Goal: Find specific page/section: Find specific page/section

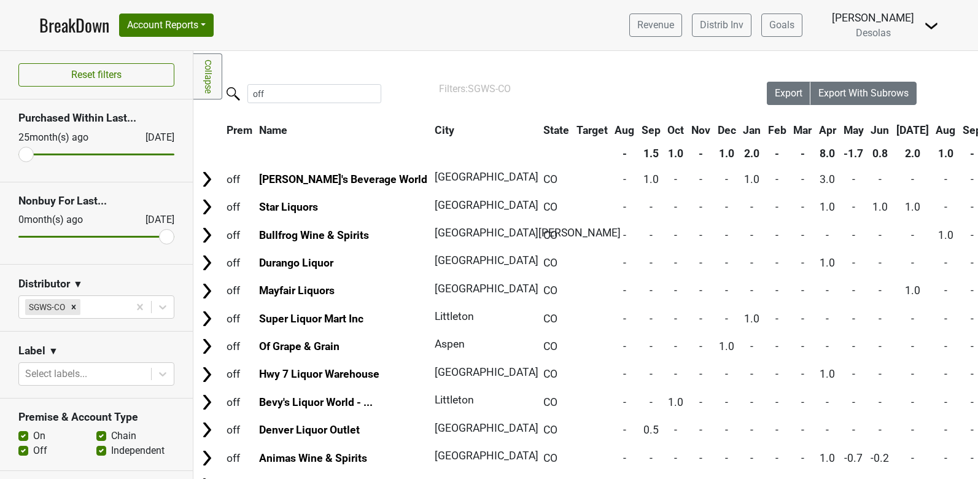
scroll to position [76, 0]
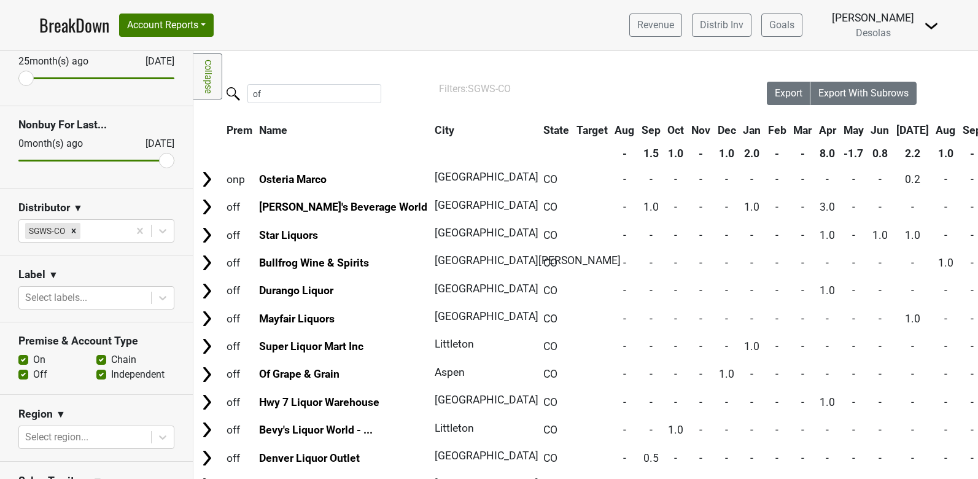
type input "o"
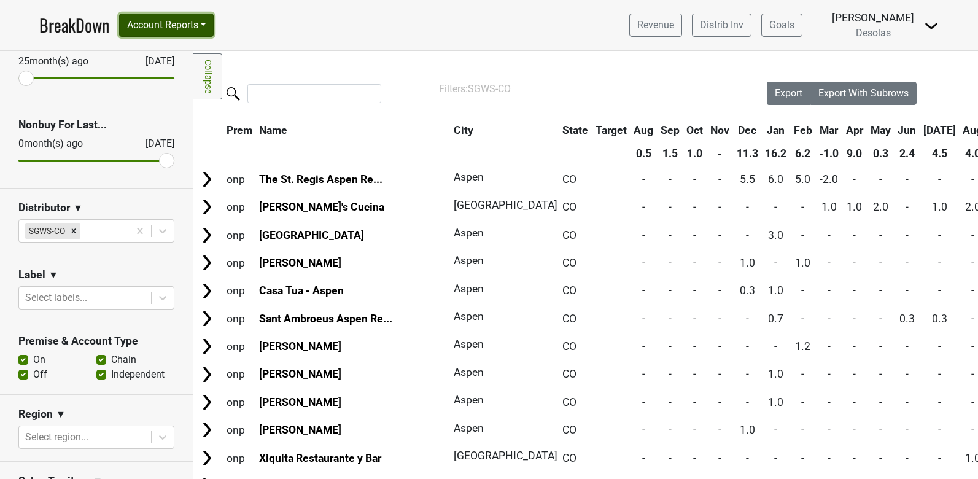
click at [198, 23] on button "Account Reports" at bounding box center [166, 25] width 95 height 23
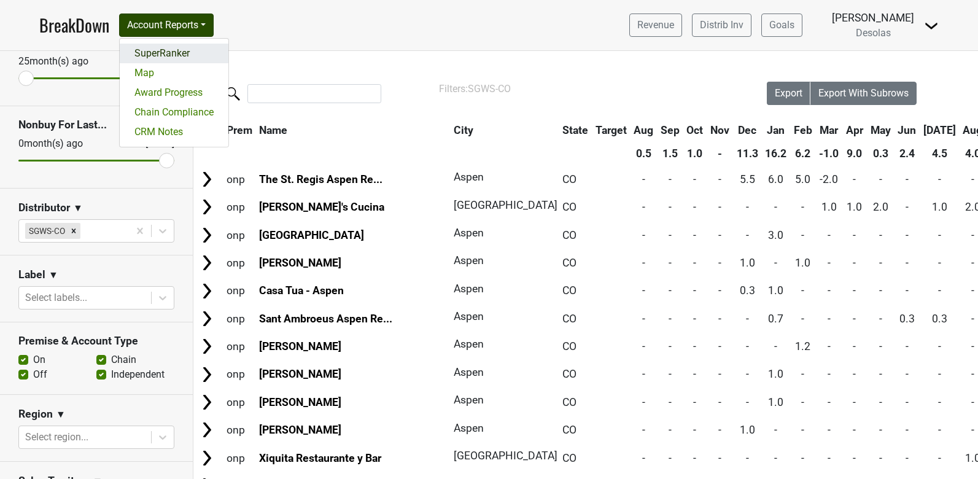
click at [174, 50] on link "SuperRanker" at bounding box center [174, 54] width 109 height 20
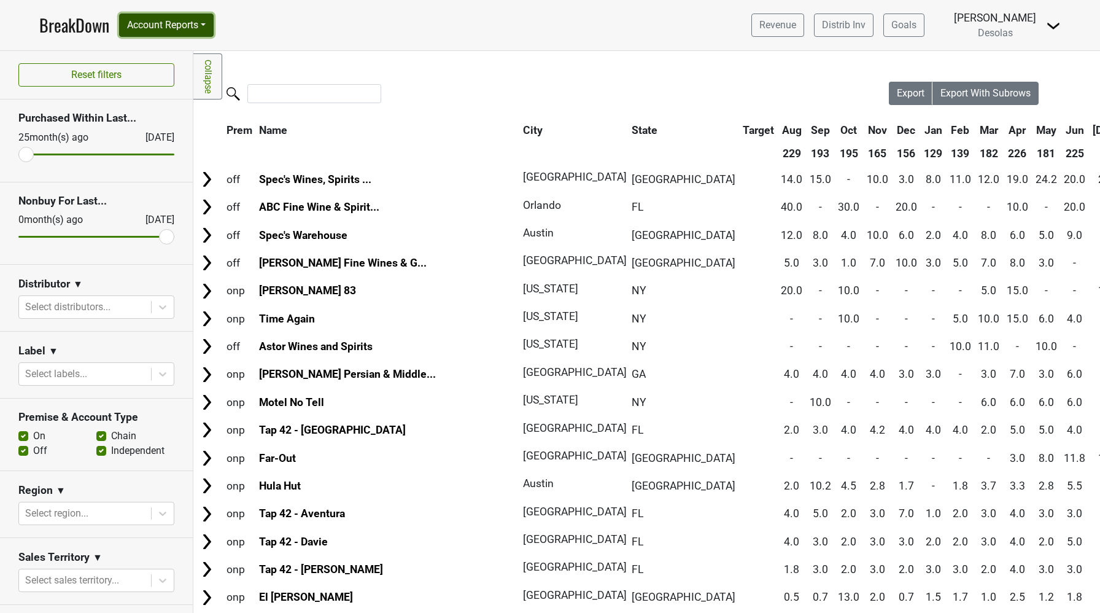
click at [188, 28] on button "Account Reports" at bounding box center [166, 25] width 95 height 23
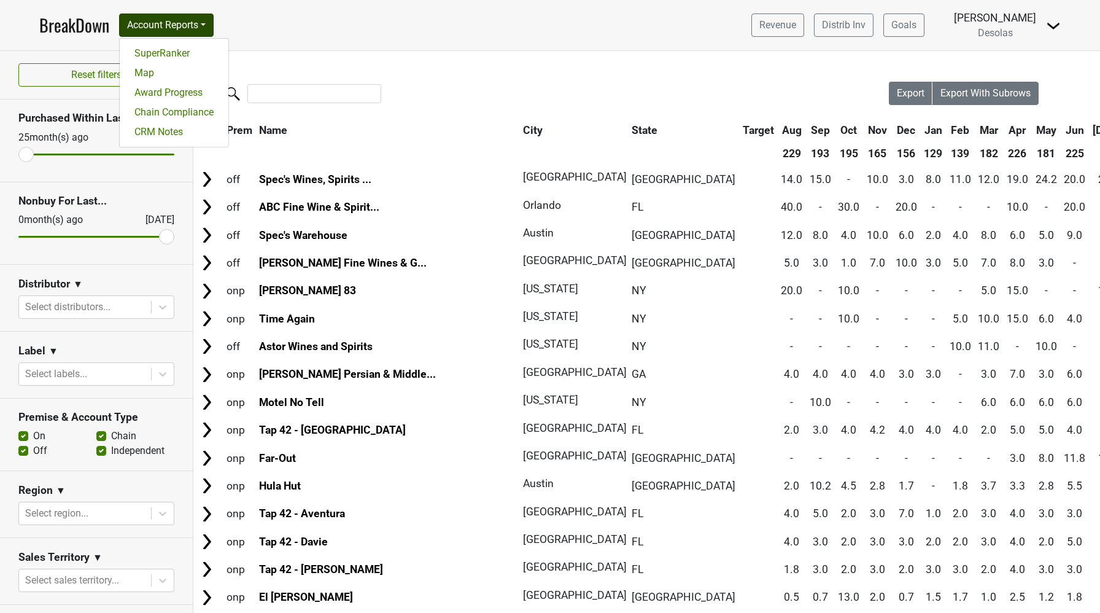
click at [252, 50] on nav "BreakDown Account Reports SuperRanker Map Award Progress Chain Compliance CRM N…" at bounding box center [549, 25] width 1041 height 50
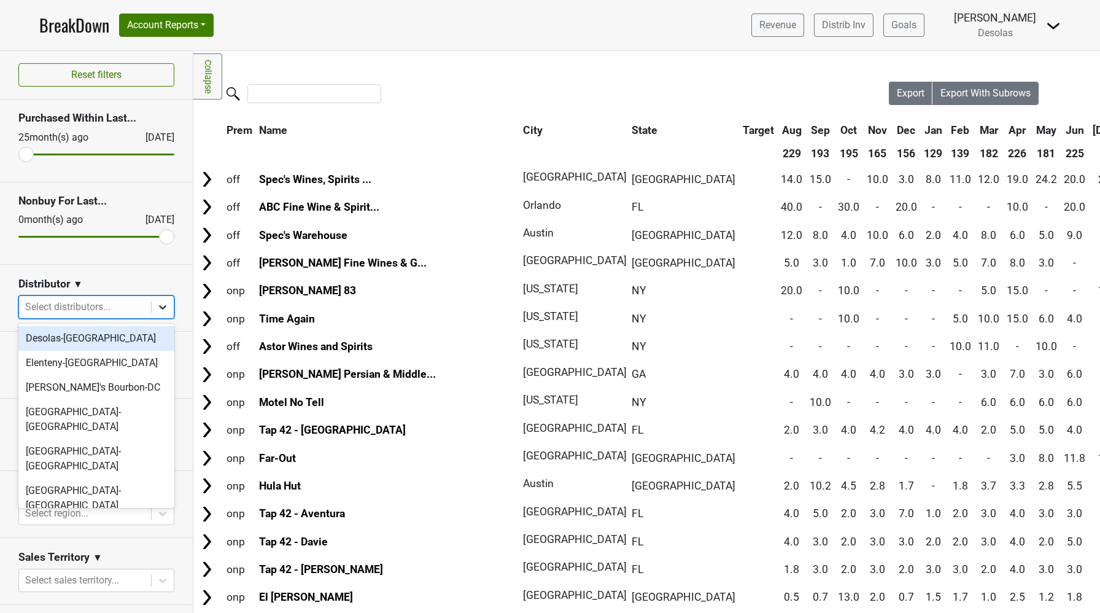
click at [164, 304] on icon at bounding box center [163, 307] width 12 height 12
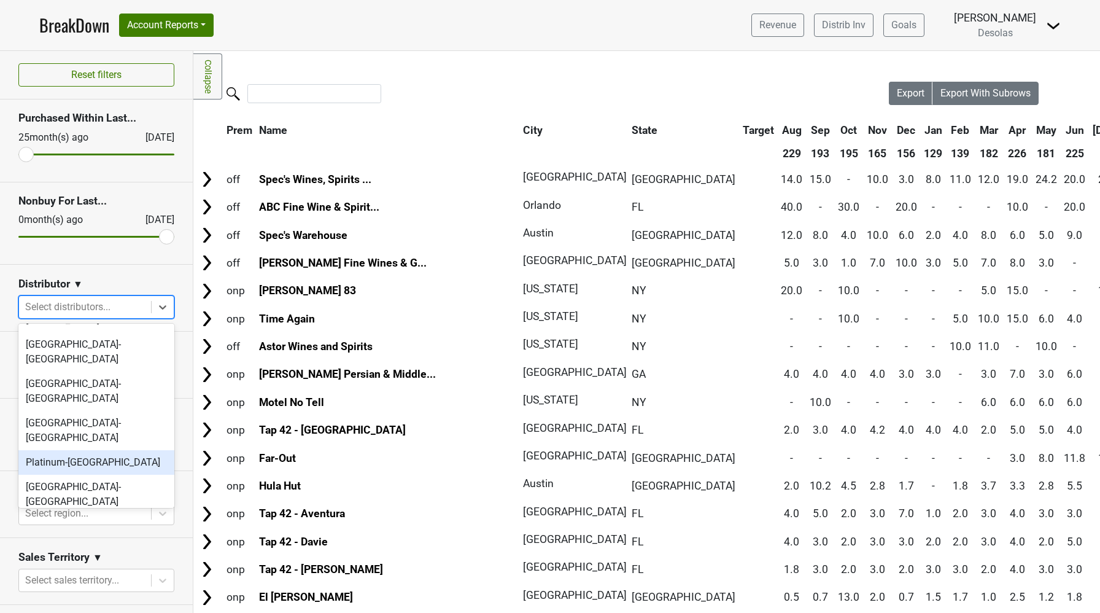
scroll to position [115, 0]
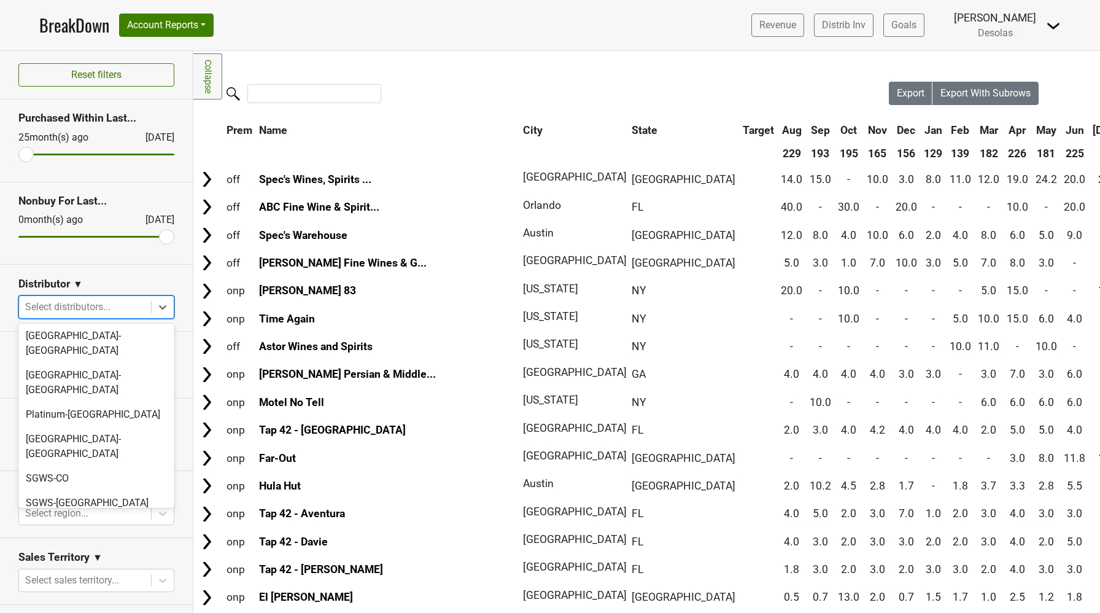
click at [83, 478] on div "[US_STATE] Crown-[GEOGRAPHIC_DATA]" at bounding box center [96, 559] width 156 height 39
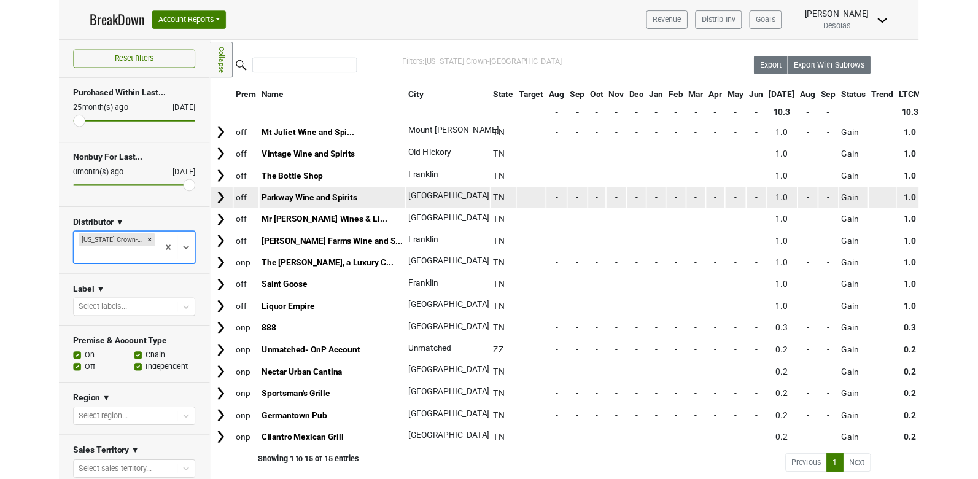
scroll to position [0, 0]
